Goal: Complete application form: Complete application form

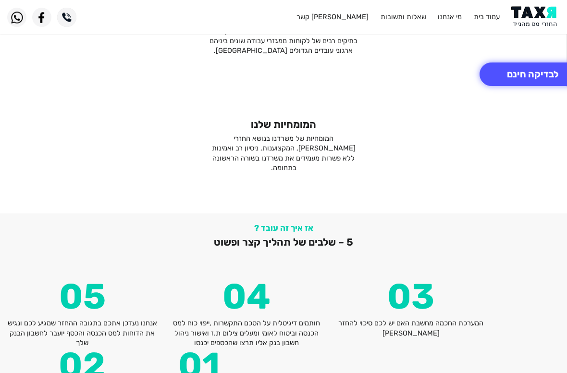
scroll to position [1816, 0]
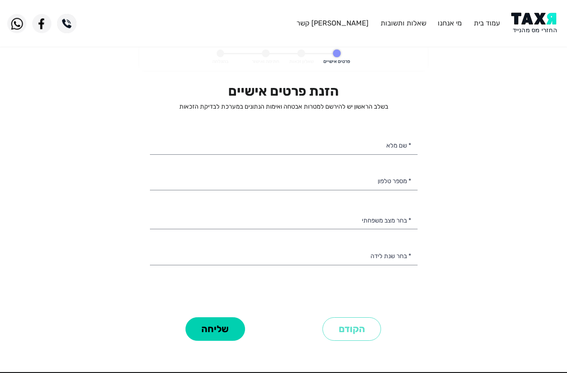
select select
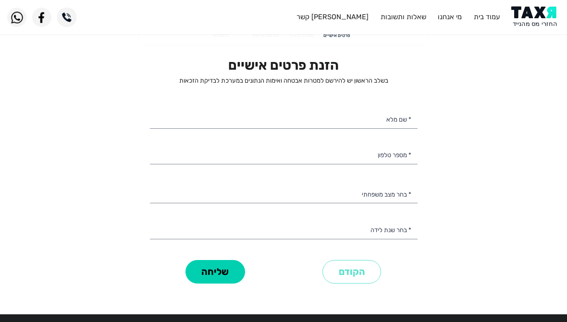
scroll to position [25, 0]
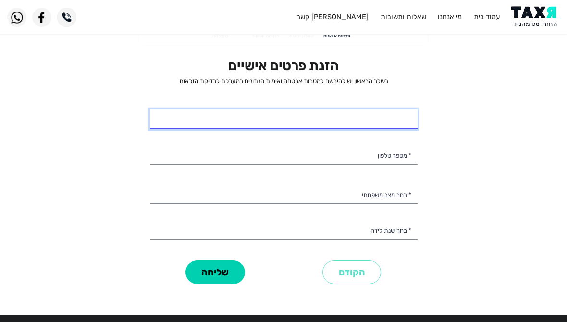
click at [411, 111] on input "* שם מלא" at bounding box center [284, 119] width 268 height 20
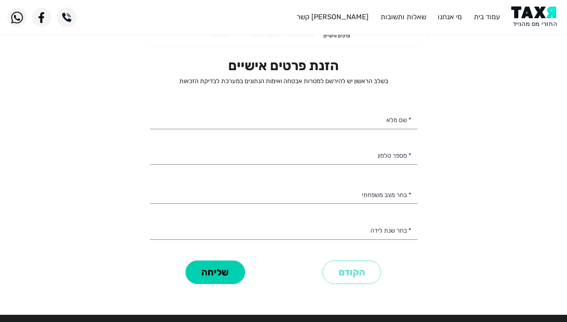
type input "0505436641"
type input "[PERSON_NAME] עזאזמה"
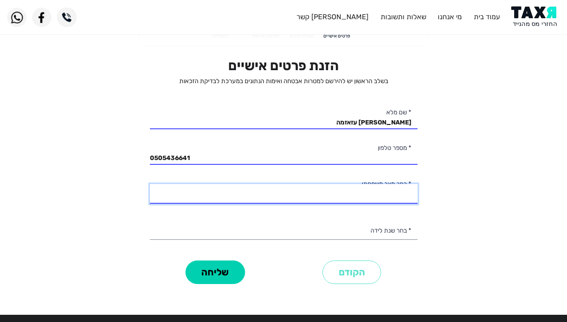
click at [400, 195] on select "רווק/ה נשוי/[PERSON_NAME]/ה אלמן/נה" at bounding box center [284, 194] width 268 height 20
select select "1: Single"
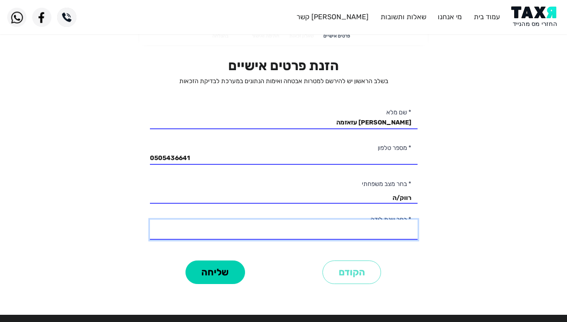
click at [397, 231] on select "2003 2002 2001 2000 1999 1998 1997 1996 1995 1994 1993 1992 1991 1990 1989 1988…" at bounding box center [284, 230] width 268 height 20
click at [401, 231] on select "2003 2002 2001 2000 1999 1998 1997 1996 1995 1994 1993 1992 1991 1990 1989 1988…" at bounding box center [284, 230] width 268 height 20
click at [399, 222] on select "2003 2002 2001 2000 1999 1998 1997 1996 1995 1994 1993 1992 1991 1990 1989 1988…" at bounding box center [284, 230] width 268 height 20
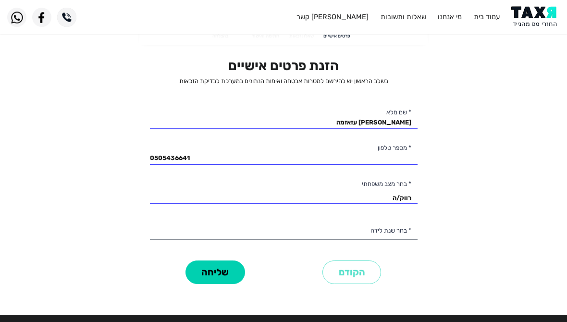
click at [441, 237] on personal-details "פרטים אישיים שאלון זכאות חתימה ואישור בהצלחה הזנת פרטים אישיים בשלב הראשון יש ל…" at bounding box center [283, 163] width 567 height 290
click at [437, 247] on personal-details "פרטים אישיים שאלון זכאות חתימה ואישור בהצלחה הזנת פרטים אישיים בשלב הראשון יש ל…" at bounding box center [283, 163] width 567 height 290
click at [426, 248] on form "פרטים אישיים שאלון זכאות חתימה ואישור בהצלחה הזנת פרטים אישיים בשלב הראשון יש ל…" at bounding box center [283, 163] width 288 height 290
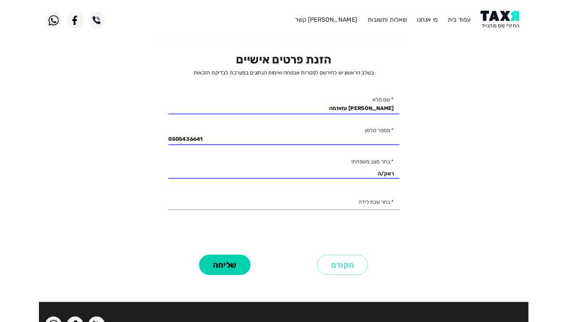
scroll to position [22, 0]
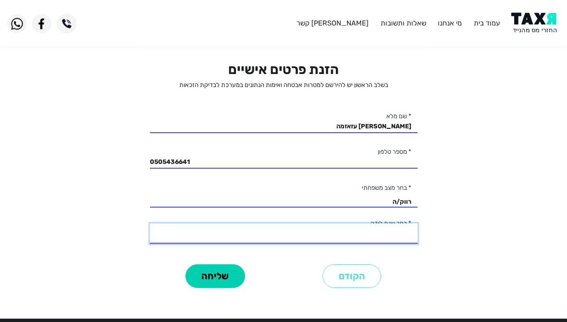
click at [385, 228] on select "2003 2002 2001 2000 1999 1998 1997 1996 1995 1994 1993 1992 1991 1990 1989 1988…" at bounding box center [284, 233] width 268 height 20
select select "1: 2003"
click at [402, 226] on select "2003 2002 2001 2000 1999 1998 1997 1996 1995 1994 1993 1992 1991 1990 1989 1988…" at bounding box center [284, 233] width 268 height 20
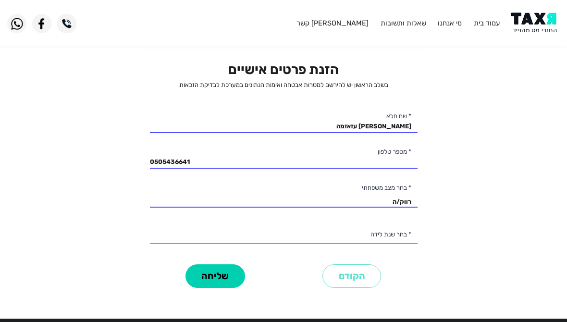
click at [370, 291] on div "הקודם" at bounding box center [351, 275] width 137 height 29
click at [361, 286] on div "הקודם" at bounding box center [351, 275] width 137 height 29
click at [361, 291] on div "הקודם" at bounding box center [351, 275] width 137 height 29
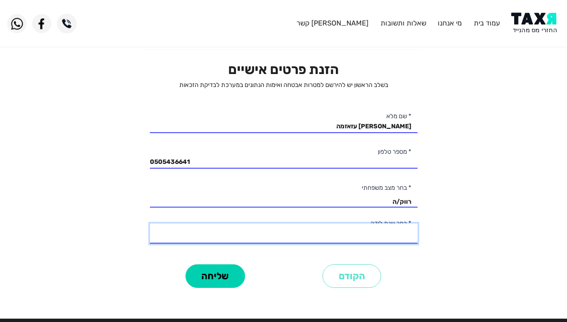
click at [380, 231] on select "2003 2002 2001 2000 1999 1998 1997 1996 1995 1994 1993 1992 1991 1990 1989 1988…" at bounding box center [284, 233] width 268 height 20
select select "1: 2003"
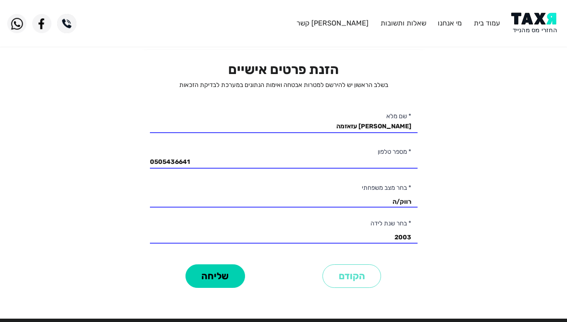
click at [439, 277] on personal-details "פרטים אישיים שאלון זכאות חתימה ואישור בהצלחה הזנת פרטים אישיים בשלב הראשון יש ל…" at bounding box center [283, 167] width 567 height 290
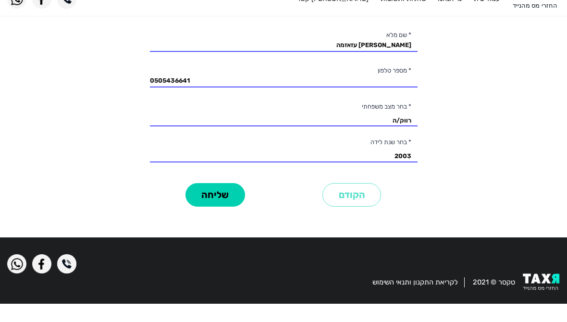
scroll to position [102, 0]
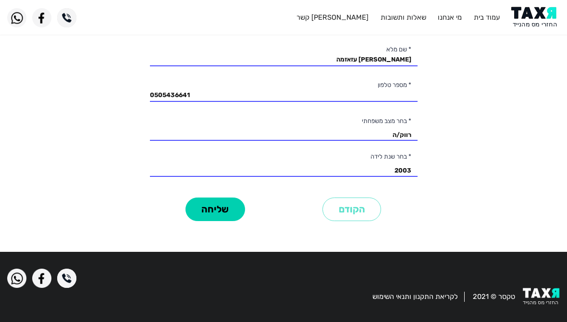
click at [421, 144] on div "הזנת פרטים אישיים בשלב הראשון יש להירשם למטרות אבטחה ואימות הנתונים במערכת לבדי…" at bounding box center [284, 108] width 282 height 229
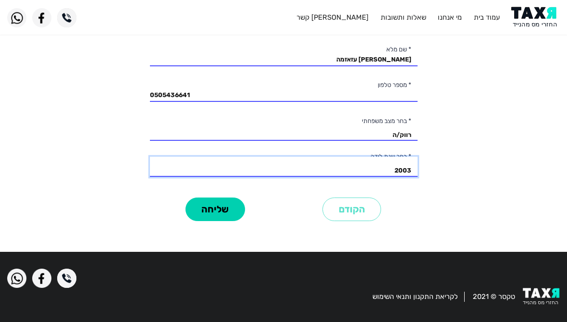
click at [409, 160] on select "2003 2002 2001 2000 1999 1998 1997 1996 1995 1994 1993 1992 1991 1990 1989 1988…" at bounding box center [284, 166] width 268 height 20
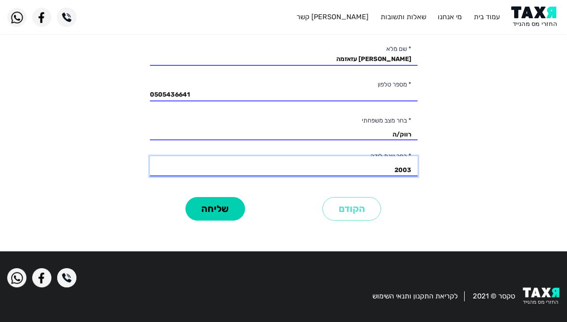
select select
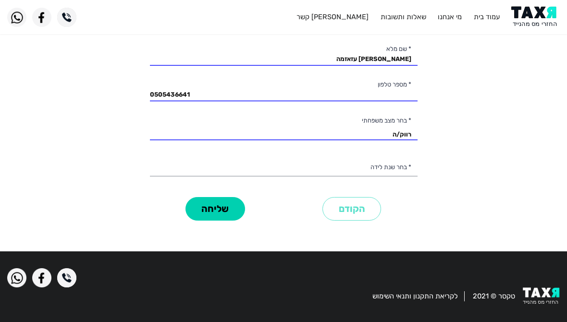
click at [229, 214] on button "שליחה" at bounding box center [215, 209] width 60 height 24
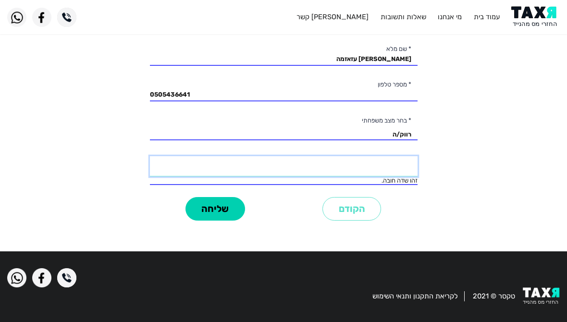
click at [369, 156] on select "2003 2002 2001 2000 1999 1998 1997 1996 1995 1994 1993 1992 1991 1990 1989 1988…" at bounding box center [284, 166] width 268 height 20
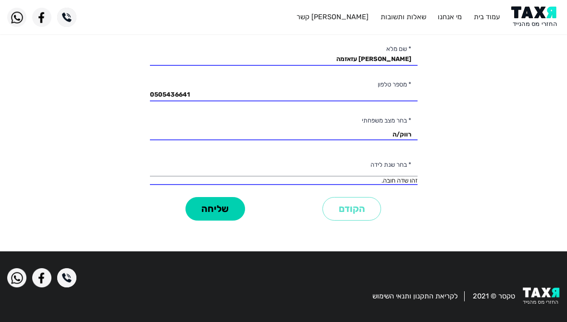
click at [363, 212] on div "הקודם" at bounding box center [351, 208] width 137 height 29
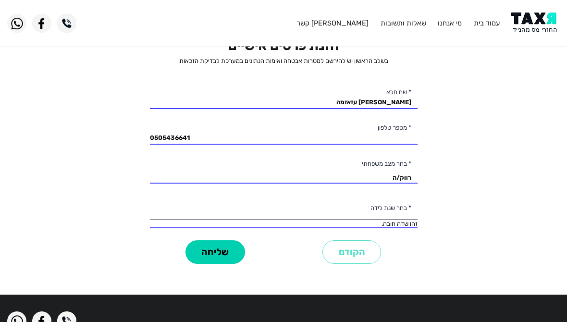
scroll to position [0, 0]
